Goal: Find specific page/section: Find specific page/section

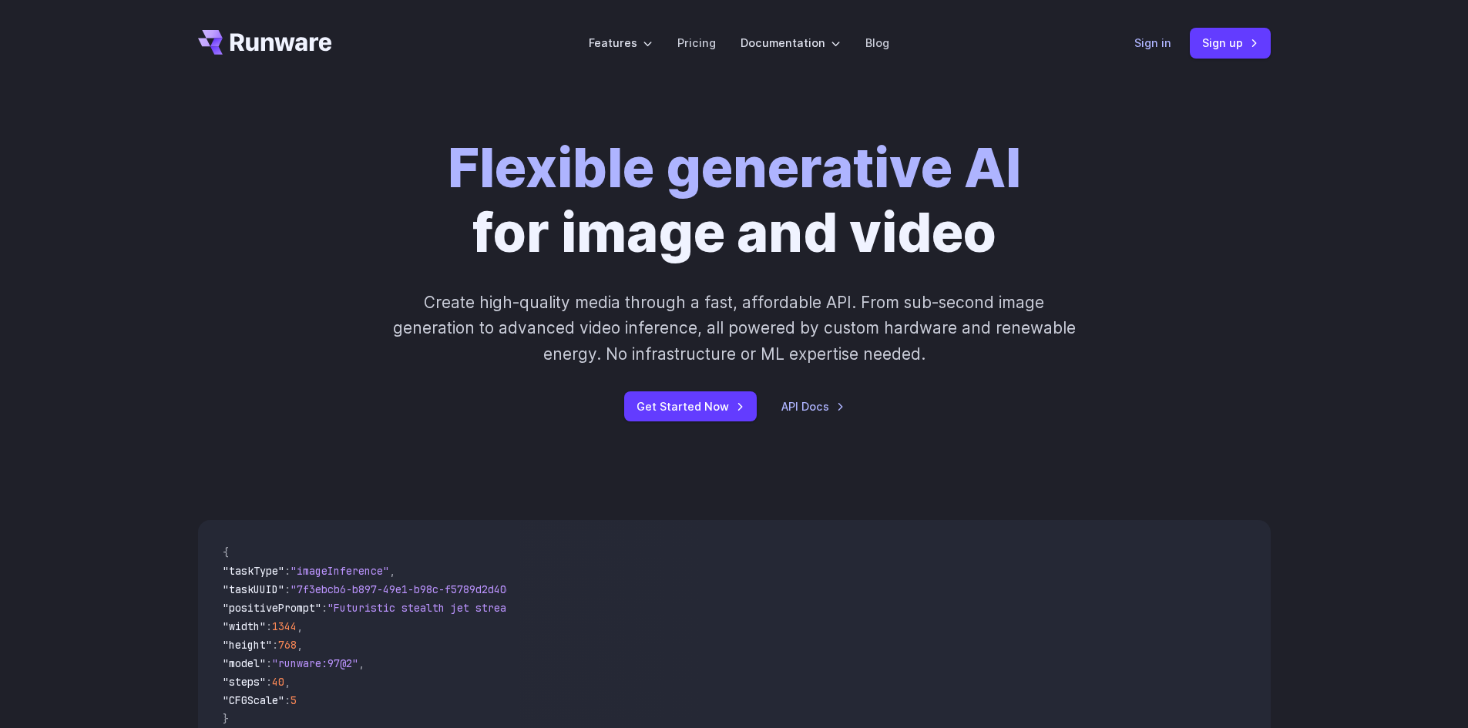
click at [456, 45] on link "Sign in" at bounding box center [1152, 43] width 37 height 18
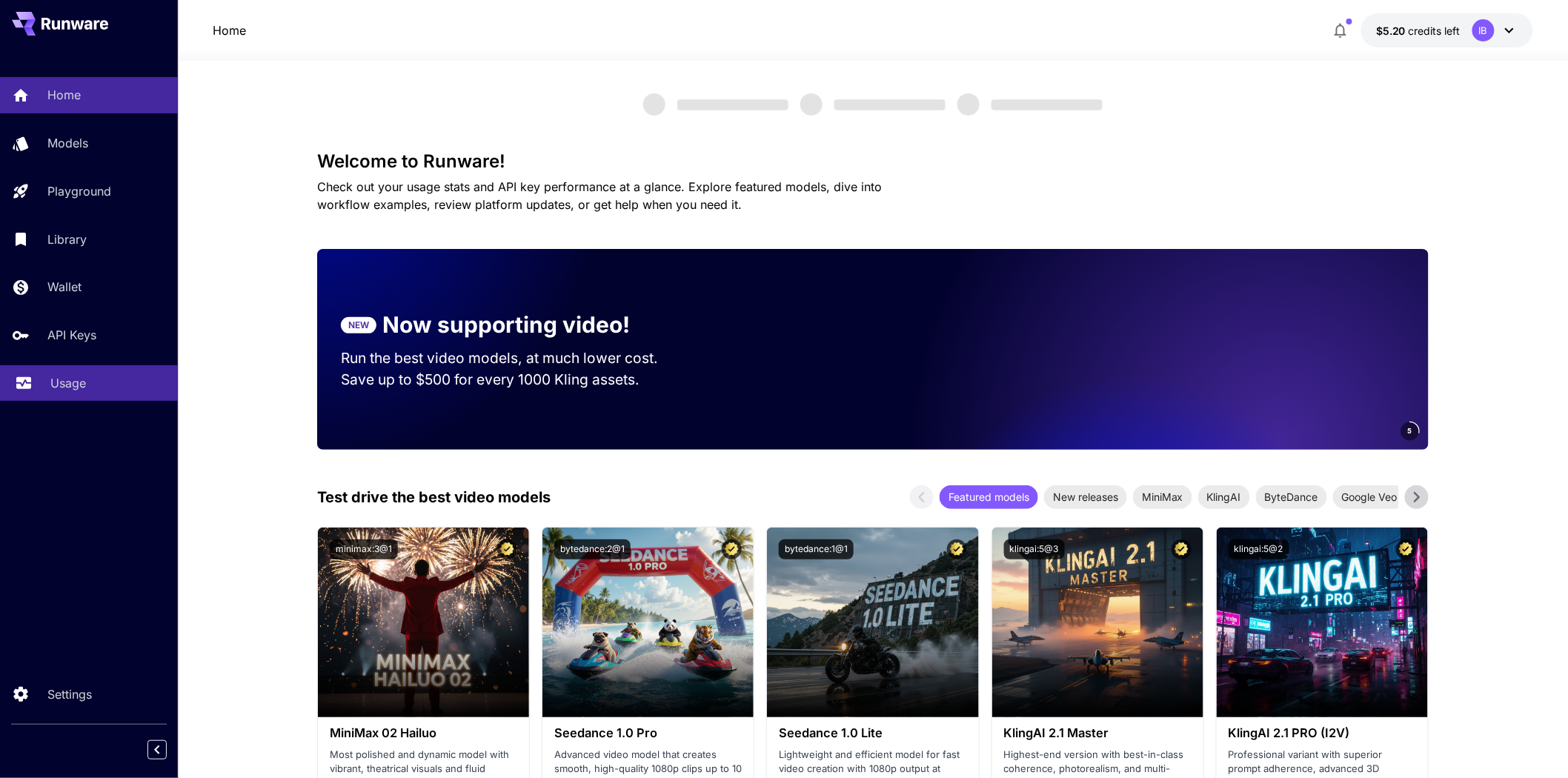
click at [63, 386] on p "Usage" at bounding box center [67, 383] width 36 height 17
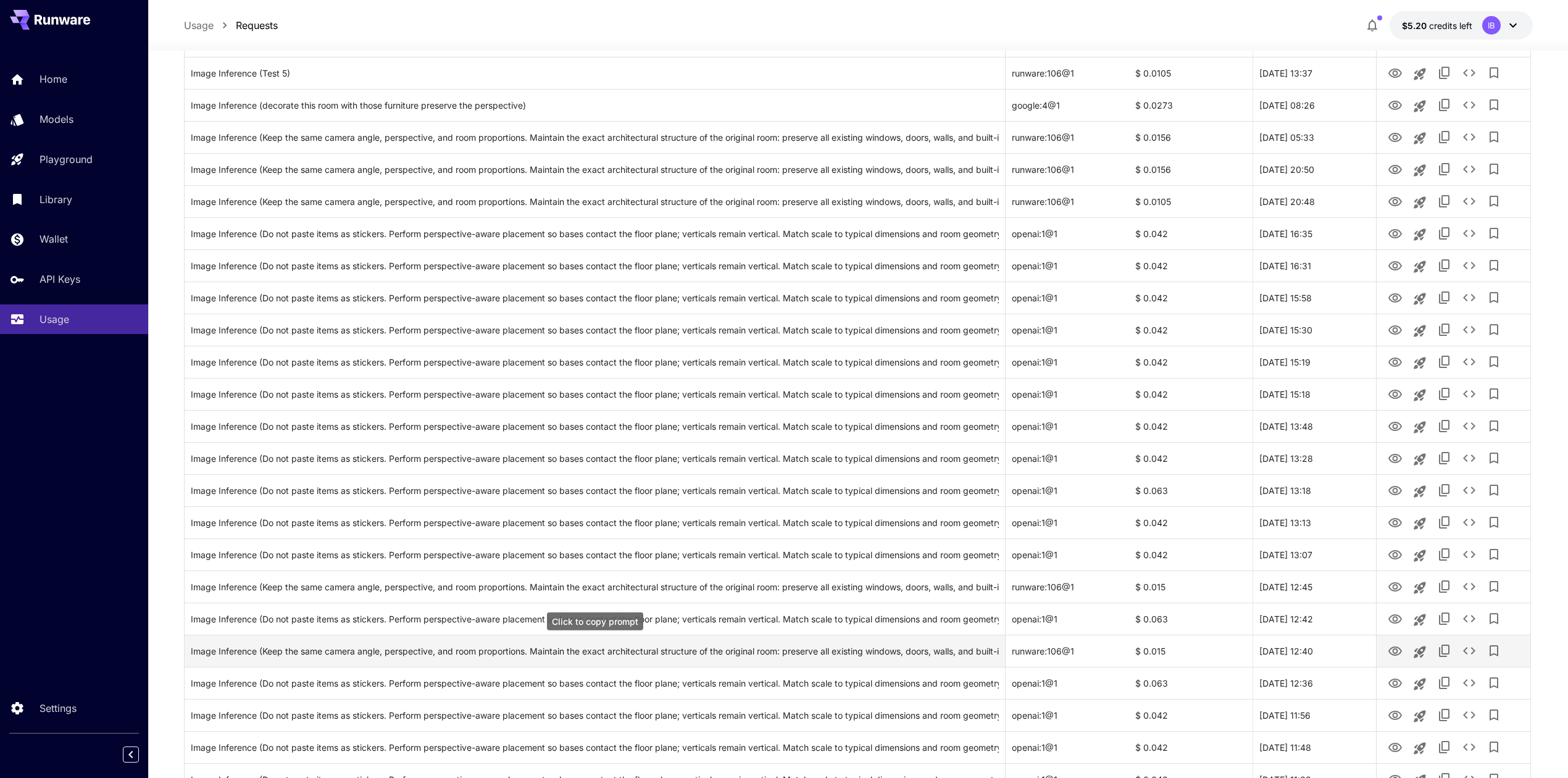
scroll to position [232, 0]
